Goal: Task Accomplishment & Management: Manage account settings

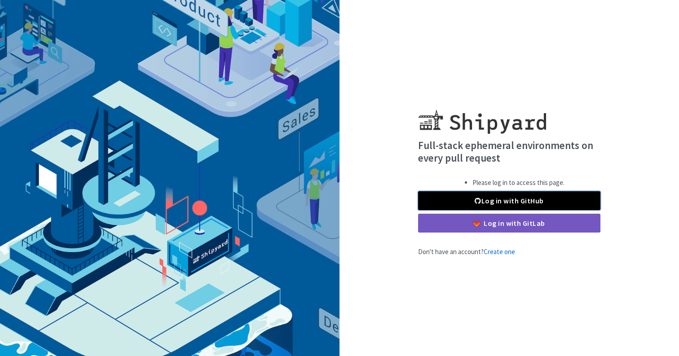
click at [498, 201] on link "Log in with GitHub" at bounding box center [509, 200] width 182 height 19
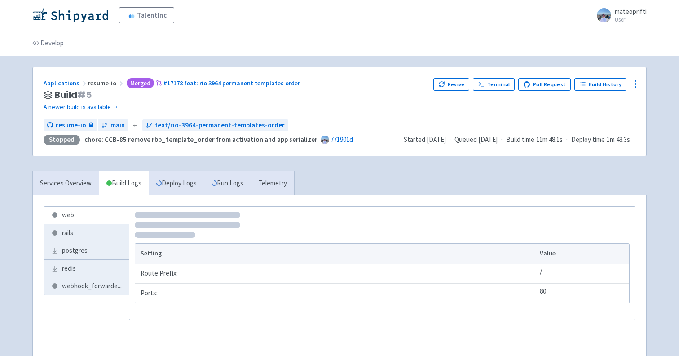
click at [53, 40] on link "Develop" at bounding box center [47, 43] width 31 height 25
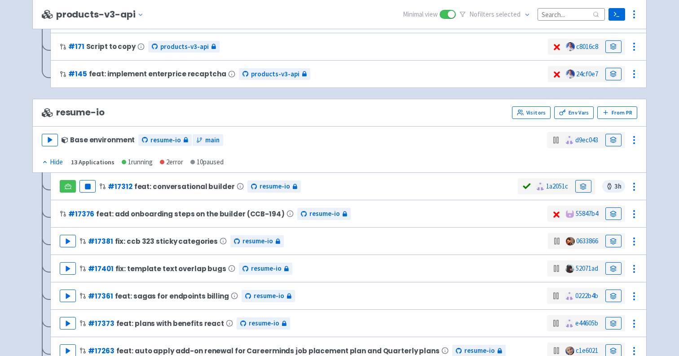
scroll to position [725, 0]
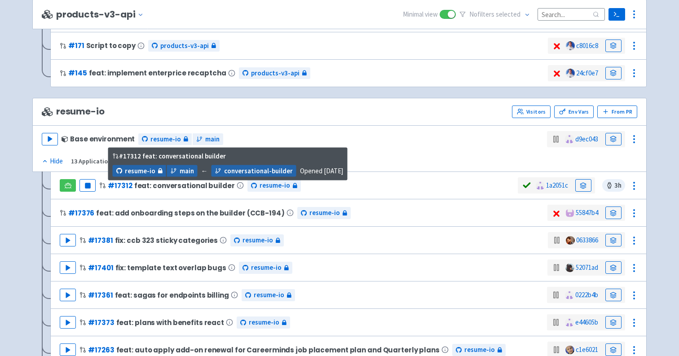
click at [181, 186] on span "feat: conversational builder" at bounding box center [184, 186] width 101 height 8
click at [162, 186] on span "feat: conversational builder" at bounding box center [184, 186] width 101 height 8
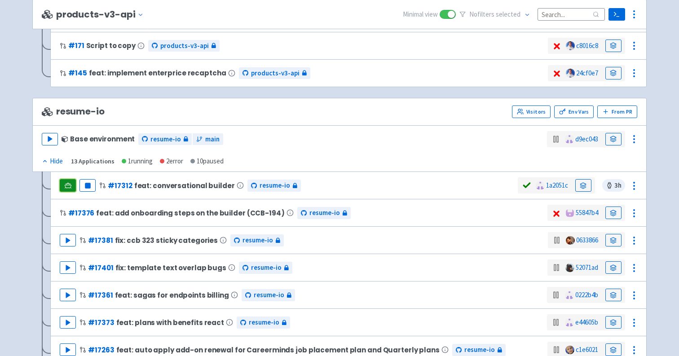
click at [69, 185] on icon at bounding box center [68, 185] width 7 height 7
click at [633, 186] on circle at bounding box center [633, 185] width 1 height 1
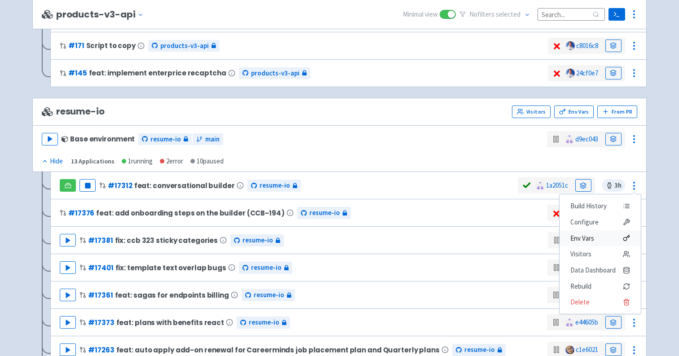
click at [609, 239] on span "Env Vars" at bounding box center [600, 238] width 60 height 13
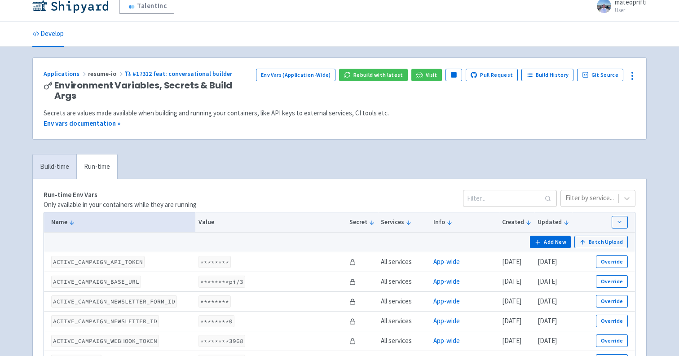
scroll to position [11, 0]
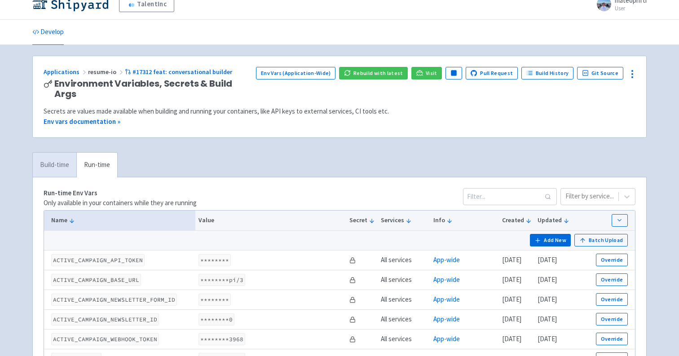
click at [62, 153] on link "Build-time" at bounding box center [55, 165] width 44 height 25
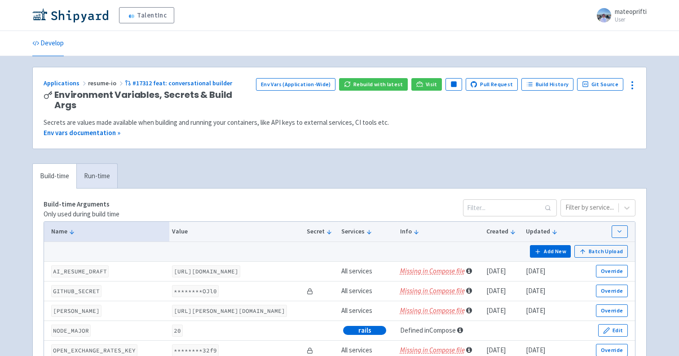
scroll to position [26, 0]
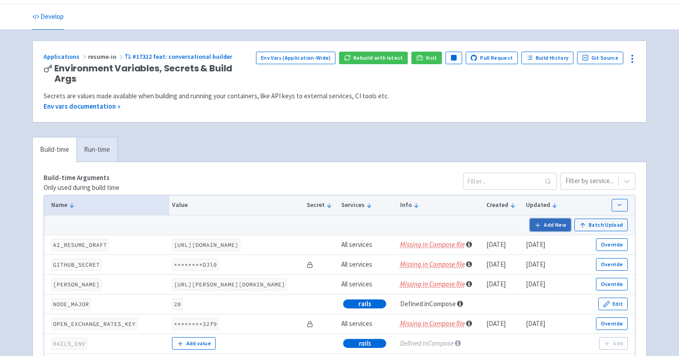
click at [555, 219] on button "Add New" at bounding box center [550, 225] width 41 height 13
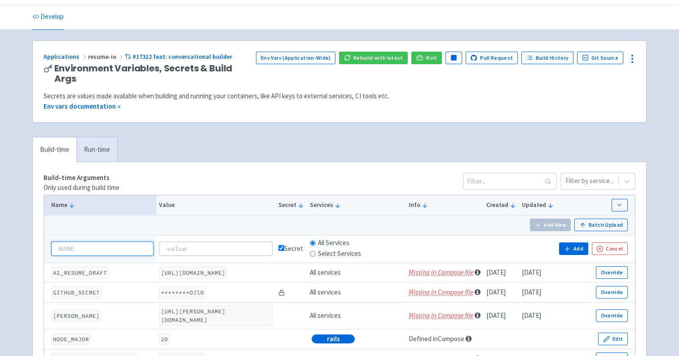
paste input "AI_CHATBOT_BASE_URL"
type input "AI_CHATBOT_BASE_URL"
click at [209, 242] on input at bounding box center [216, 249] width 114 height 14
paste input "https://ai-chatbot.stg.talentinc.com"
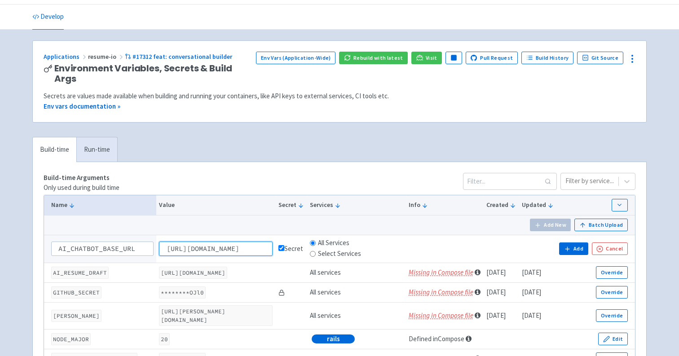
scroll to position [0, 30]
type input "https://ai-chatbot.stg.talentinc.com"
click at [284, 245] on input "checkbox" at bounding box center [281, 248] width 6 height 6
checkbox input "false"
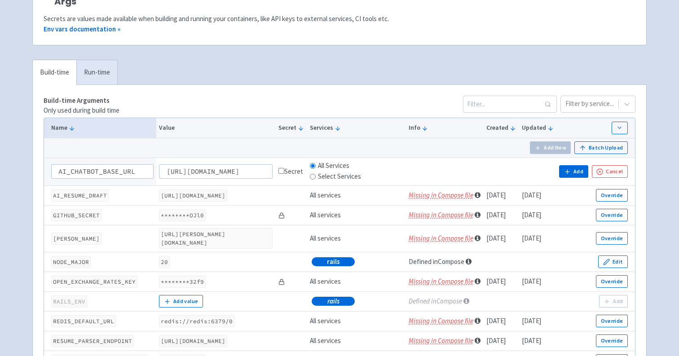
scroll to position [158, 0]
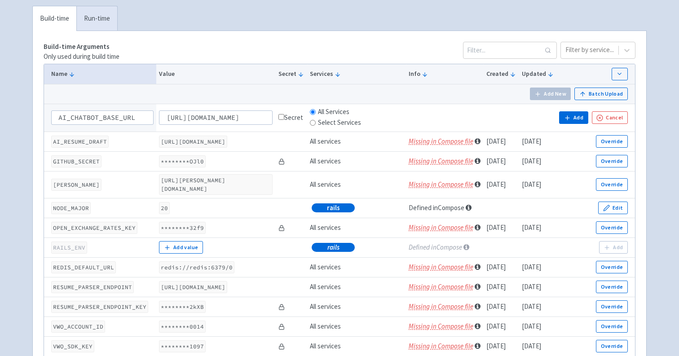
click at [307, 132] on td at bounding box center [291, 142] width 31 height 20
click at [577, 111] on button "Add" at bounding box center [573, 117] width 29 height 13
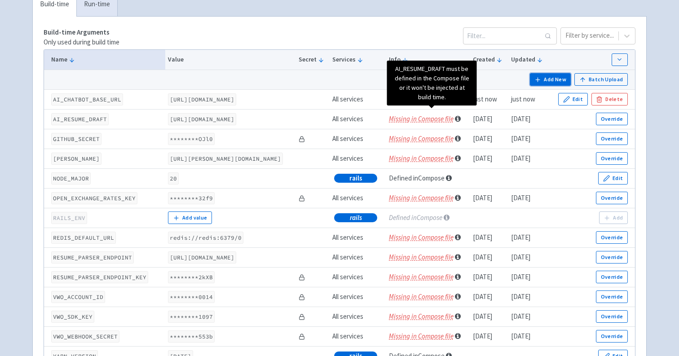
scroll to position [169, 0]
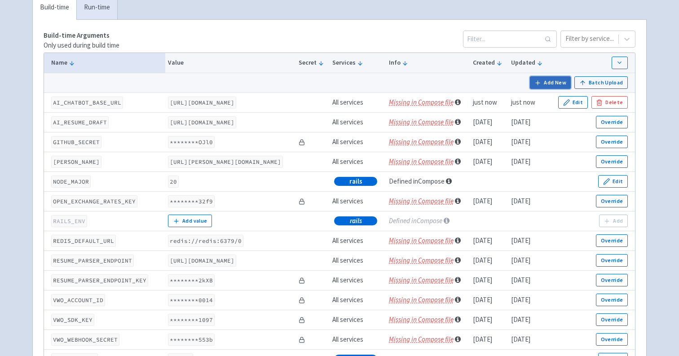
click at [549, 76] on button "Add New" at bounding box center [550, 82] width 41 height 13
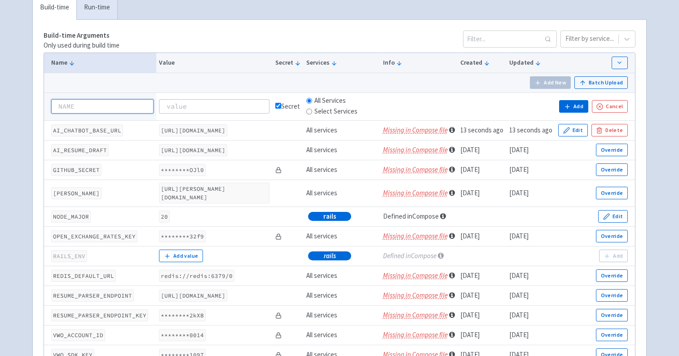
paste input "AI_CHATBOT_API_KEY"
click at [60, 99] on input "AI_CHATBOT_API_KEY" at bounding box center [102, 106] width 102 height 14
type input "AI_CHATBOT_API_KEY"
click at [173, 92] on td at bounding box center [214, 106] width 116 height 28
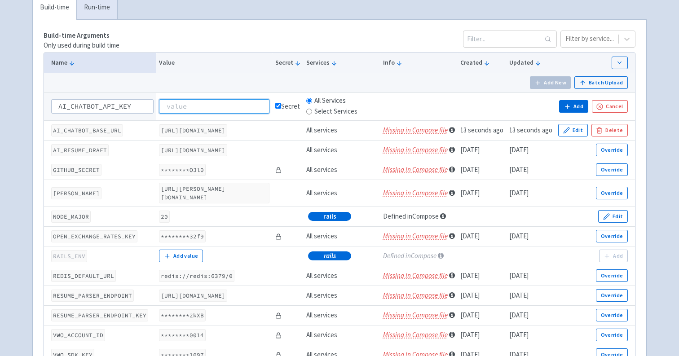
click at [173, 99] on input at bounding box center [214, 106] width 110 height 14
paste input "ef6f60f0bb0676770fab598eac4a87248db83d2213e02e2a6918f0ef9d5dd31b"
drag, startPoint x: 193, startPoint y: 95, endPoint x: 132, endPoint y: 89, distance: 61.8
click at [132, 92] on tr "AI_CHATBOT_API_KEY ef6f60f0bb0676770fab598eac4a87248db83d2213e02e2a6918f0ef9d5d…" at bounding box center [339, 106] width 591 height 28
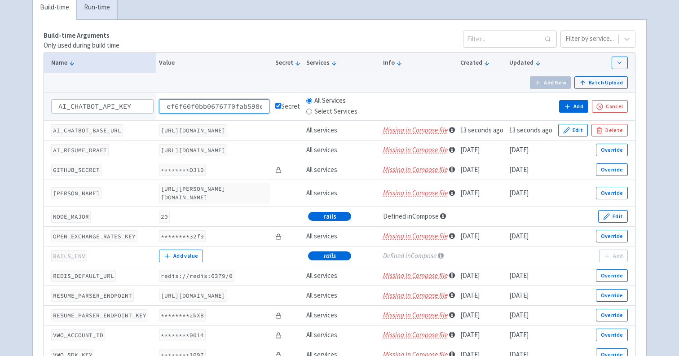
type input "ef6f60f0bb0676770fab598eac4a87248db83d2213e02e2a6918f0ef9d5dd31b"
click at [417, 92] on td at bounding box center [419, 106] width 78 height 28
click at [572, 100] on button "Add" at bounding box center [573, 106] width 29 height 13
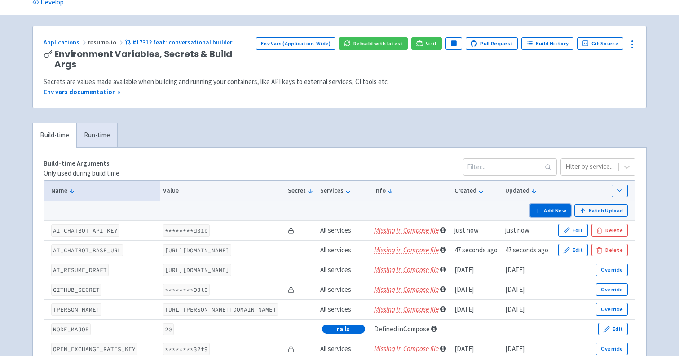
scroll to position [17, 0]
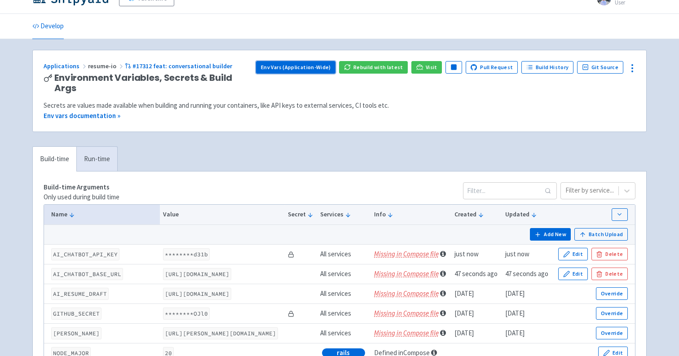
click at [325, 69] on link "Env Vars (Application-Wide)" at bounding box center [295, 67] width 79 height 13
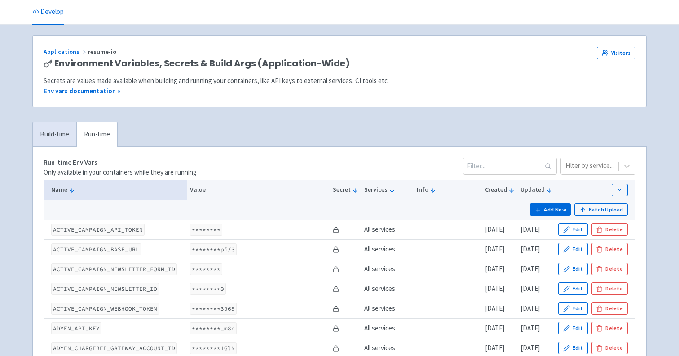
scroll to position [45, 0]
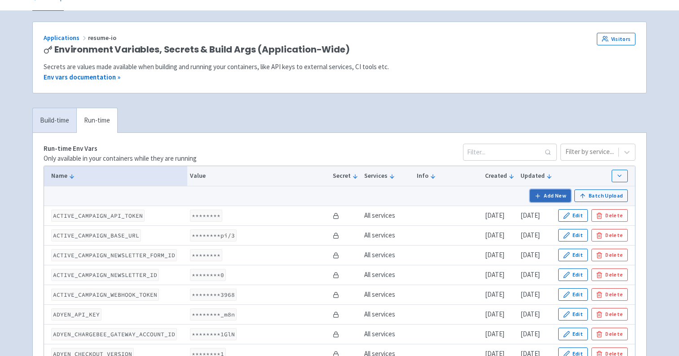
click at [549, 195] on button "Add New" at bounding box center [550, 195] width 41 height 13
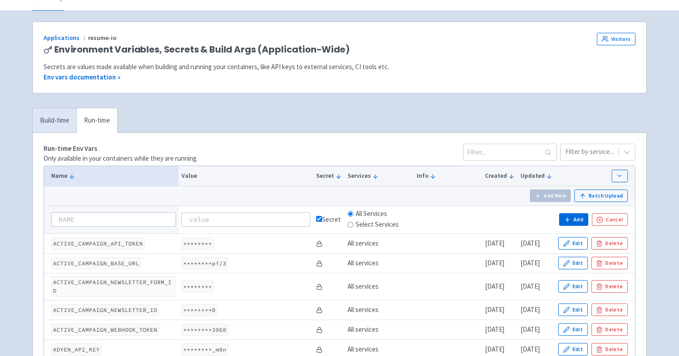
type input "ef6f60f0bb0676770fab598eac4a87248db83d2213e02e2a6918f0ef9d5dd31b"
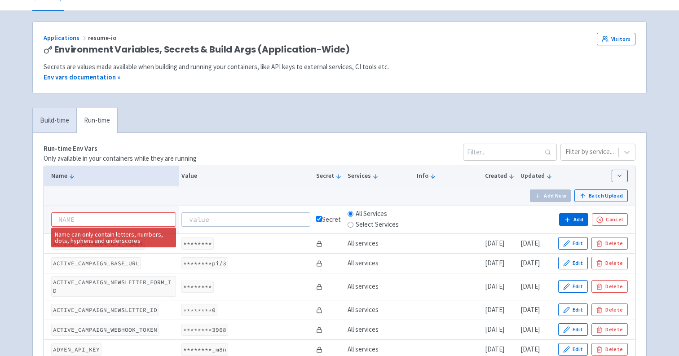
scroll to position [0, 0]
paste input "AI_CHATBOT_BASE_URL"
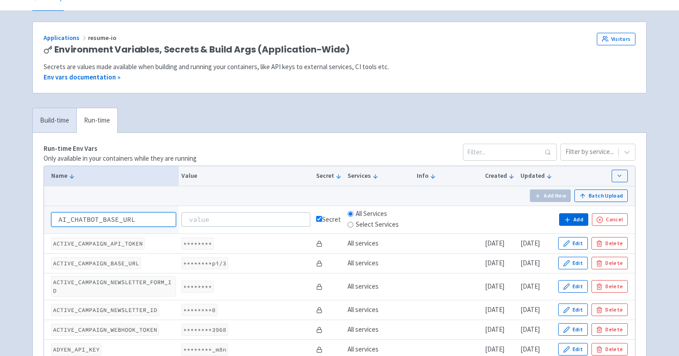
type input "AI_CHATBOT_BASE_URL"
click at [229, 218] on input at bounding box center [245, 219] width 129 height 14
paste input "https://ai-chatbot.stg.talentinc.com"
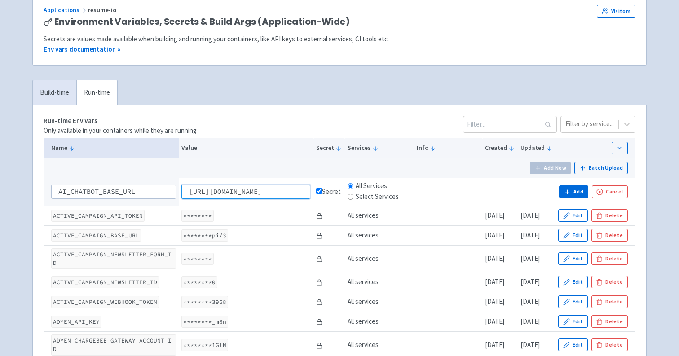
scroll to position [78, 0]
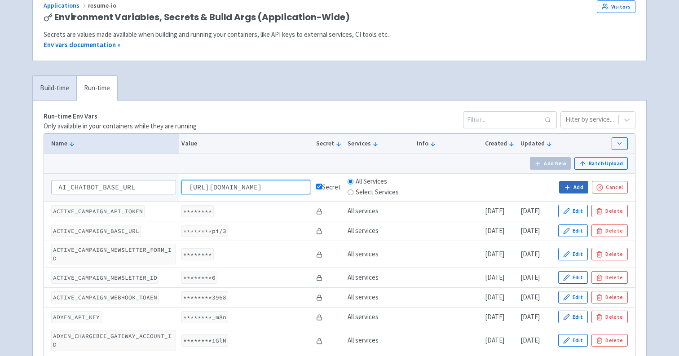
type input "https://ai-chatbot.stg.talentinc.com"
click at [566, 189] on icon "button" at bounding box center [567, 187] width 7 height 7
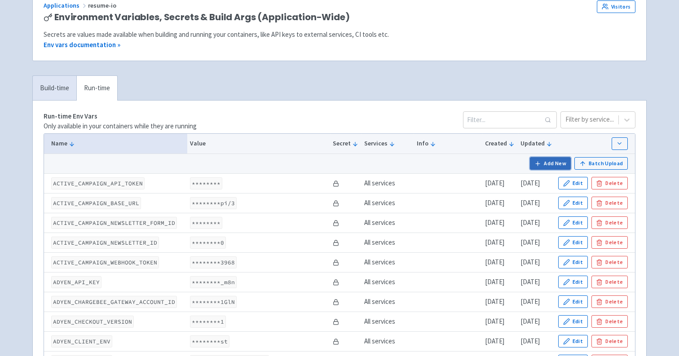
click at [553, 166] on button "Add New" at bounding box center [550, 163] width 41 height 13
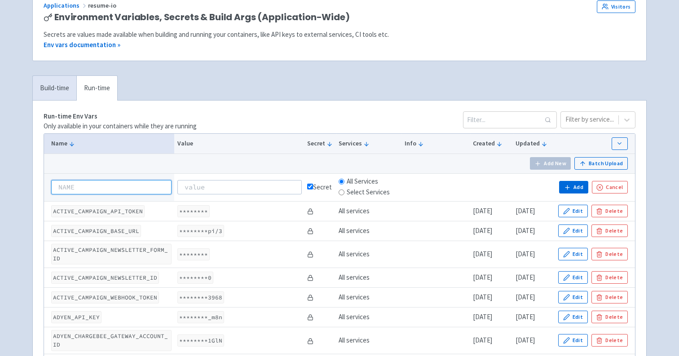
paste input "AI_CHATBOT_API_KEY"
type input "AI_CHATBOT_API_KEY"
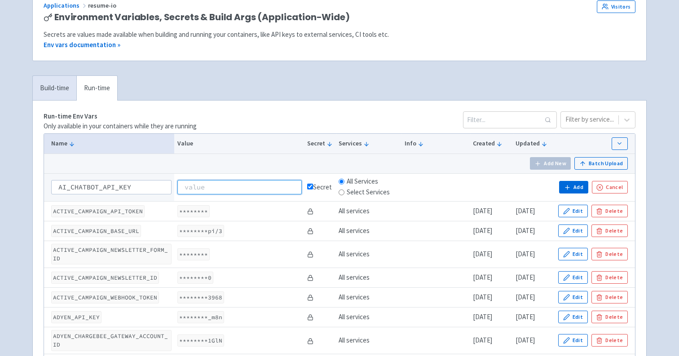
click at [200, 193] on input at bounding box center [239, 187] width 124 height 14
paste input "ef6f60f0bb0676770fab598eac4a87248db83d2213e02e2a6918f0ef9d5dd31b"
type input "ef6f60f0bb0676770fab598eac4a87248db83d2213e02e2a6918f0ef9d5dd31b"
click at [571, 182] on button "Add" at bounding box center [573, 187] width 29 height 13
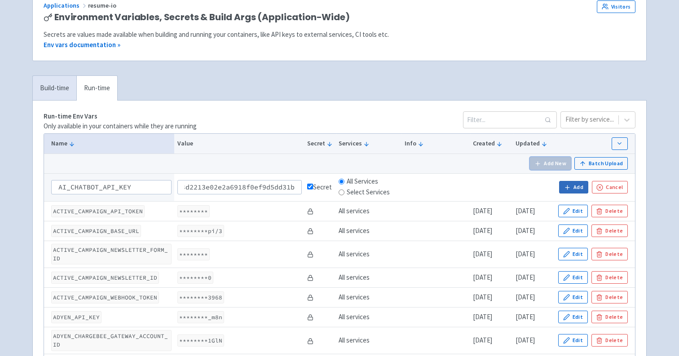
scroll to position [0, 0]
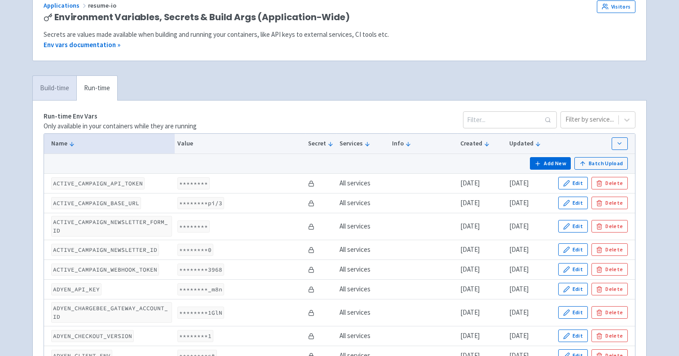
click at [52, 92] on link "Build-time" at bounding box center [55, 88] width 44 height 25
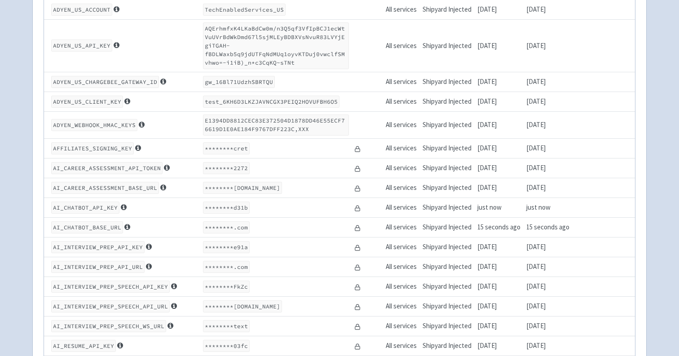
scroll to position [1338, 0]
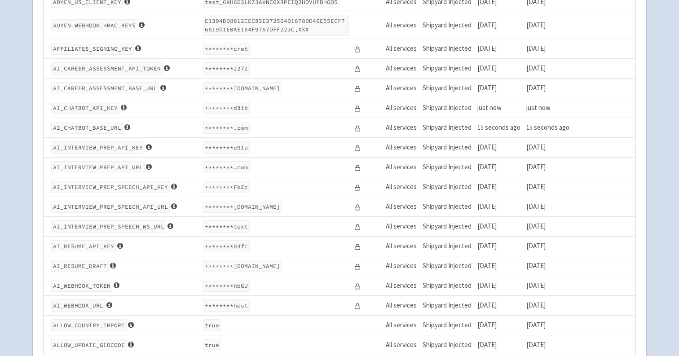
click at [145, 110] on td "AI_CHATBOT_API_KEY" at bounding box center [122, 108] width 156 height 20
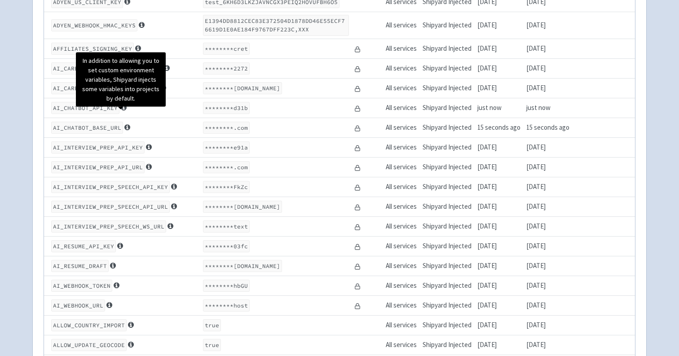
click at [121, 111] on icon at bounding box center [124, 107] width 6 height 7
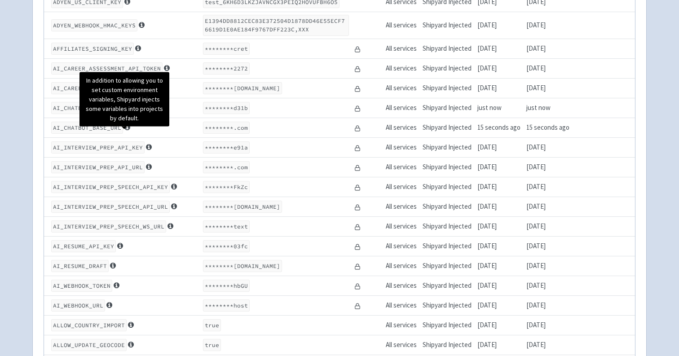
click at [124, 131] on icon at bounding box center [127, 127] width 6 height 7
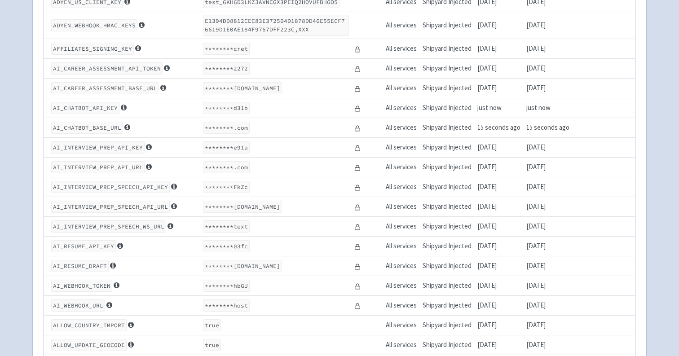
click at [98, 134] on code "AI_CHATBOT_BASE_URL" at bounding box center [87, 128] width 72 height 12
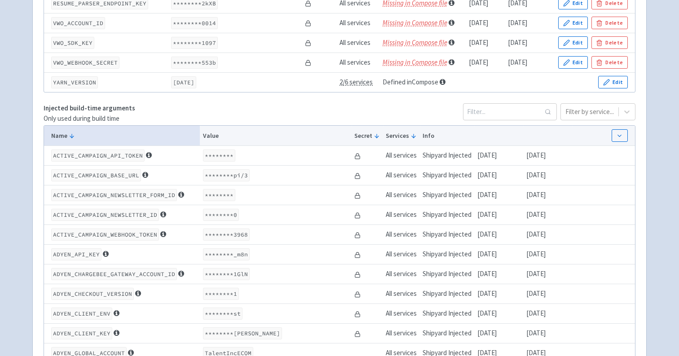
scroll to position [407, 0]
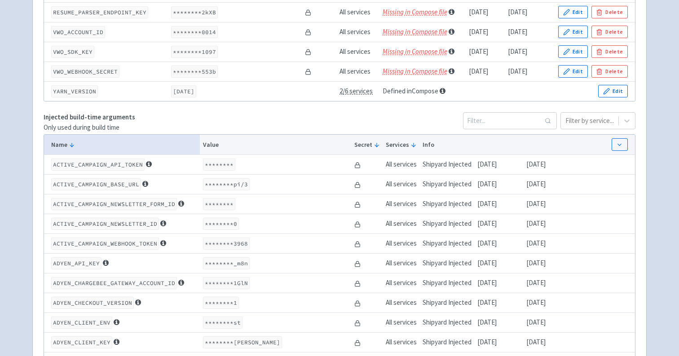
click at [613, 151] on button "button" at bounding box center [619, 144] width 16 height 13
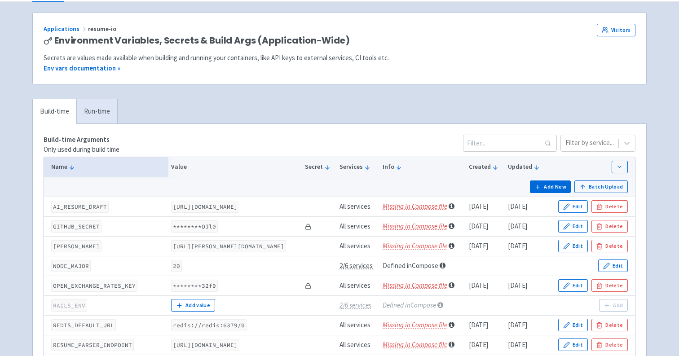
scroll to position [0, 0]
